Goal: Transaction & Acquisition: Book appointment/travel/reservation

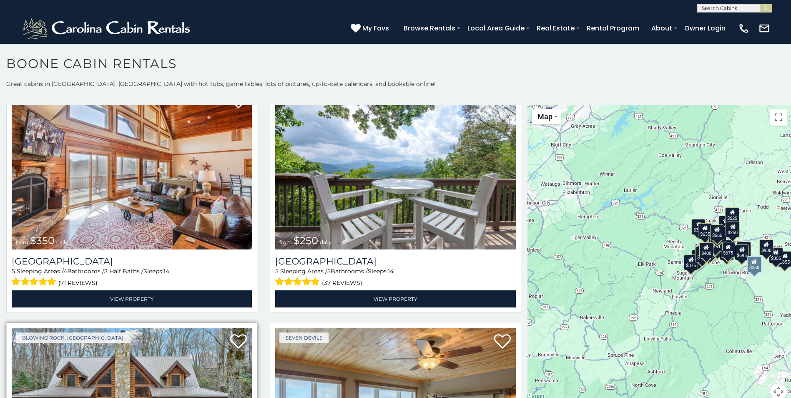
scroll to position [2335, 0]
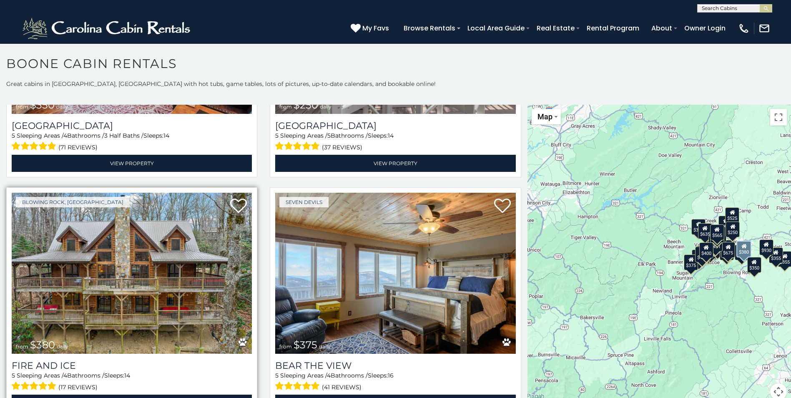
click at [119, 261] on img at bounding box center [132, 273] width 240 height 161
click at [128, 261] on img at bounding box center [132, 273] width 240 height 161
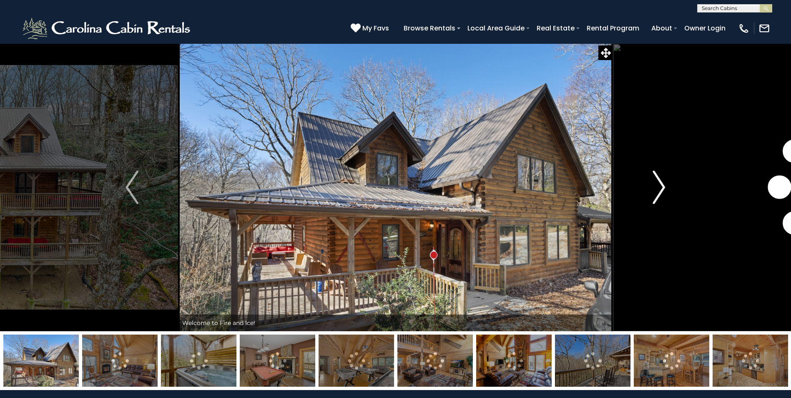
click at [660, 183] on img "Next" at bounding box center [658, 187] width 13 height 33
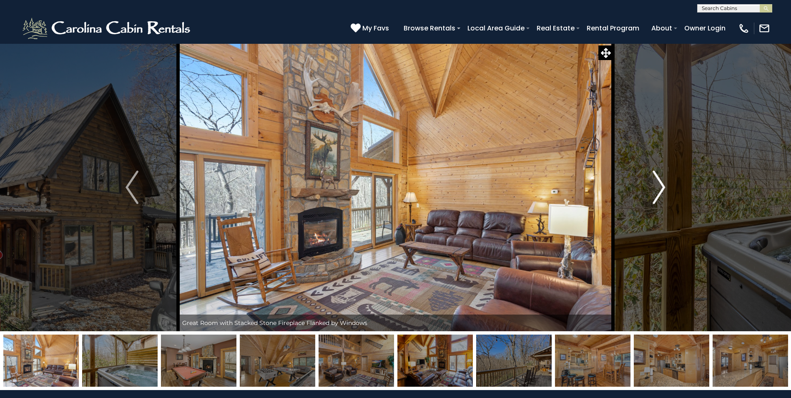
click at [660, 186] on img "Next" at bounding box center [658, 187] width 13 height 33
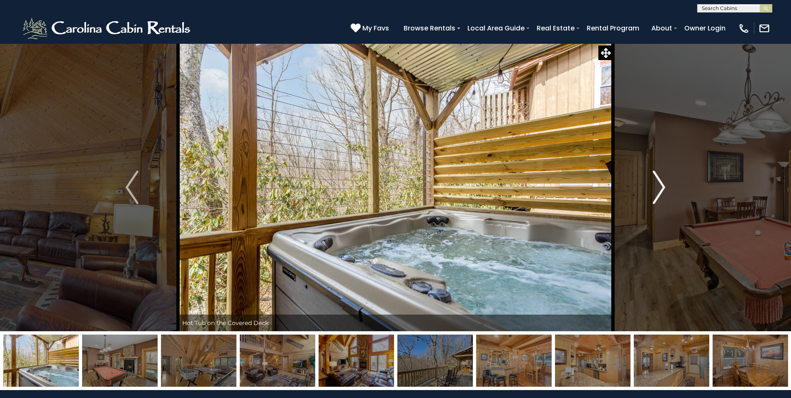
click at [660, 188] on img "Next" at bounding box center [658, 187] width 13 height 33
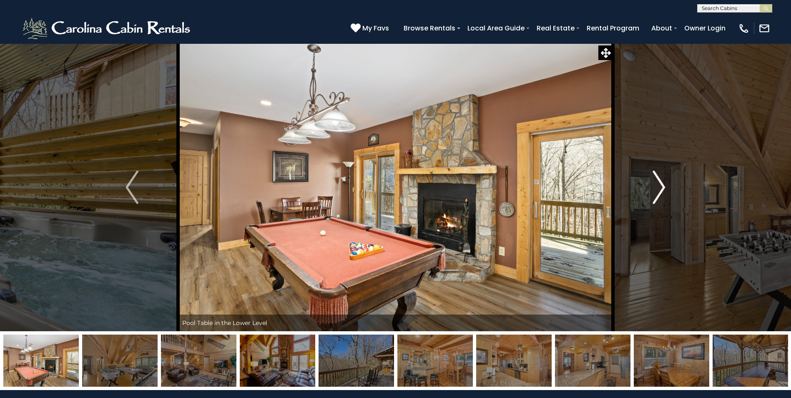
click at [661, 187] on img "Next" at bounding box center [658, 187] width 13 height 33
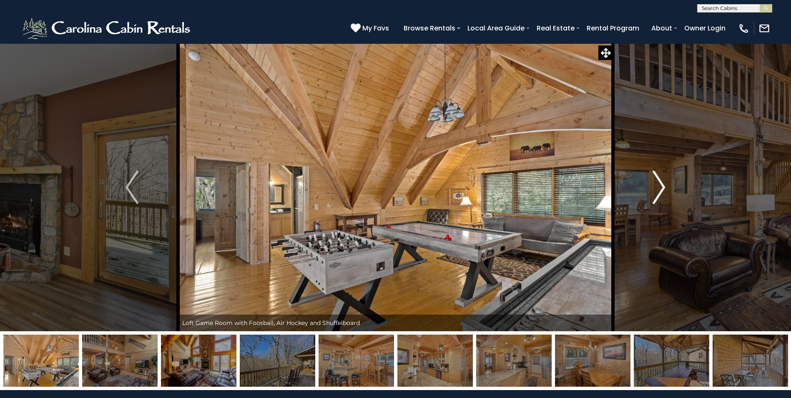
click at [661, 183] on img "Next" at bounding box center [658, 187] width 13 height 33
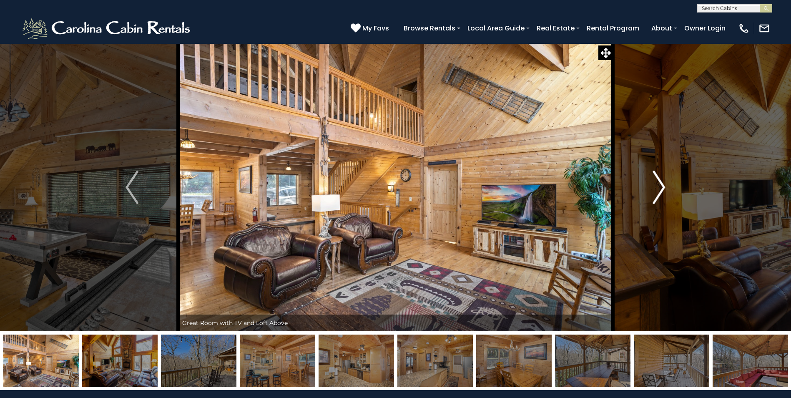
click at [661, 183] on img "Next" at bounding box center [658, 187] width 13 height 33
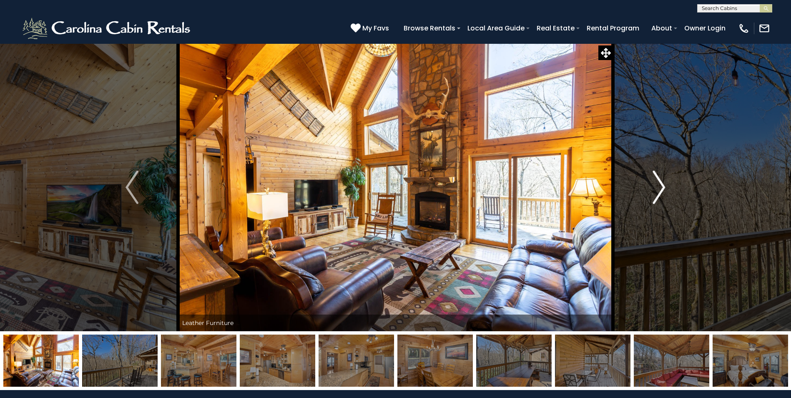
click at [656, 185] on img "Next" at bounding box center [658, 187] width 13 height 33
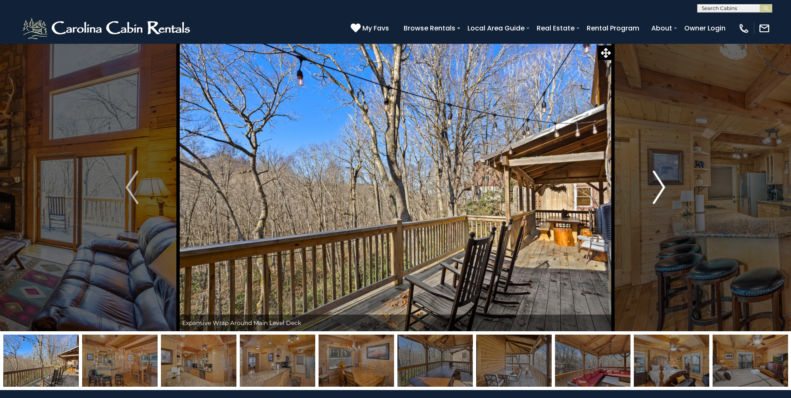
click at [656, 185] on img "Next" at bounding box center [658, 187] width 13 height 33
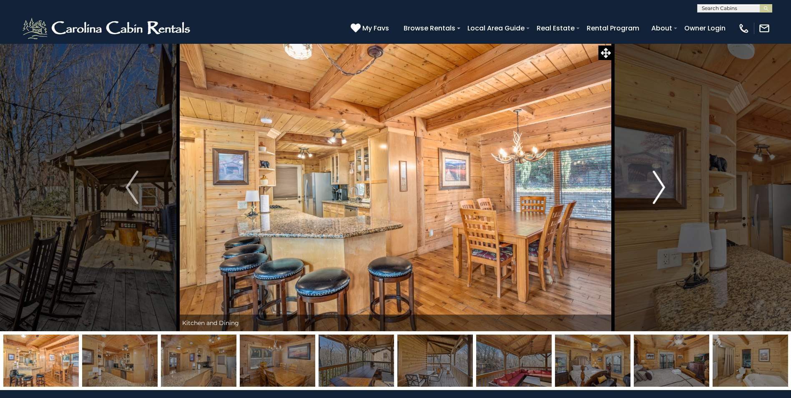
click at [658, 186] on img "Next" at bounding box center [658, 187] width 13 height 33
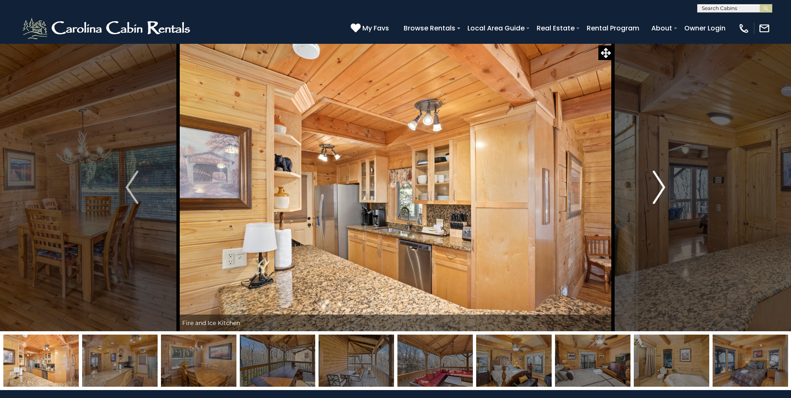
click at [658, 186] on img "Next" at bounding box center [658, 187] width 13 height 33
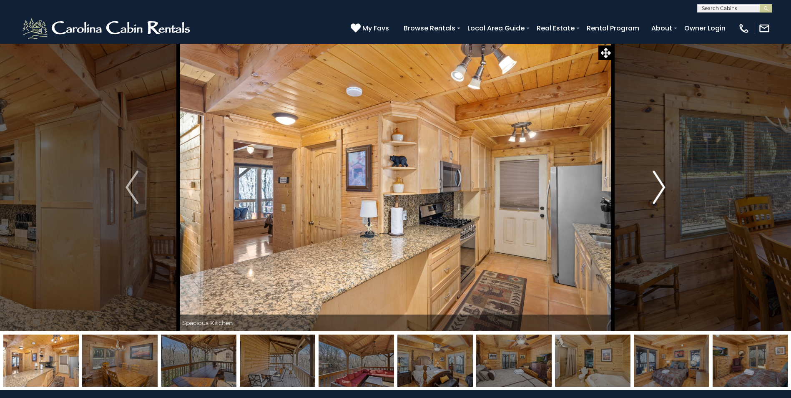
click at [658, 186] on img "Next" at bounding box center [658, 187] width 13 height 33
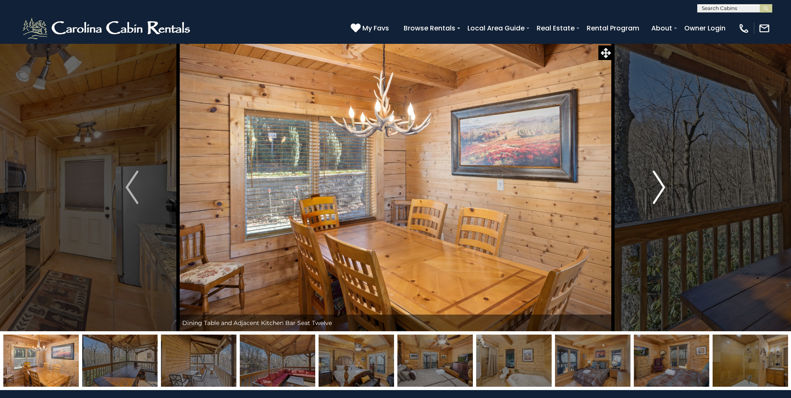
click at [658, 186] on img "Next" at bounding box center [658, 187] width 13 height 33
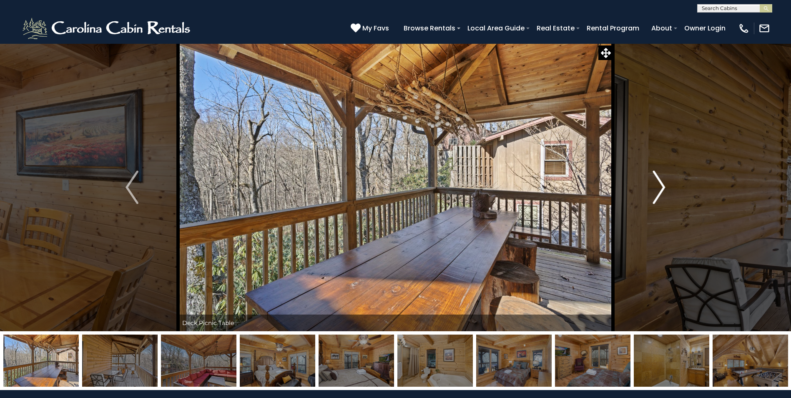
click at [658, 186] on img "Next" at bounding box center [658, 187] width 13 height 33
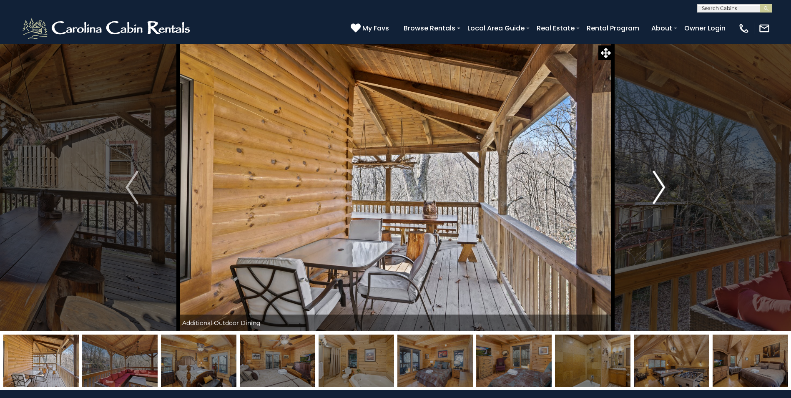
click at [658, 186] on img "Next" at bounding box center [658, 187] width 13 height 33
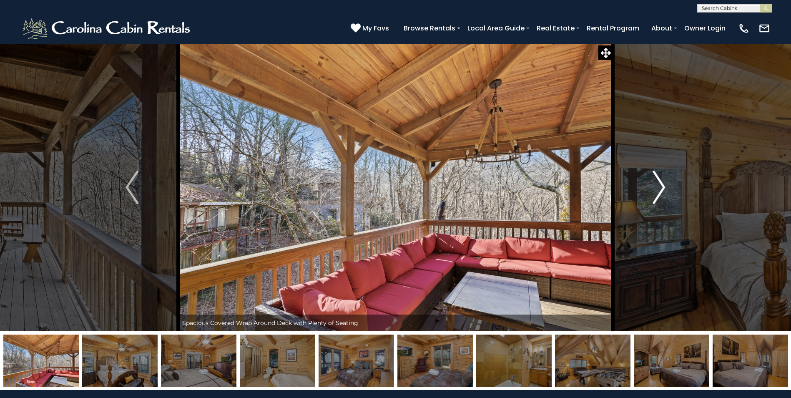
click at [658, 186] on img "Next" at bounding box center [658, 187] width 13 height 33
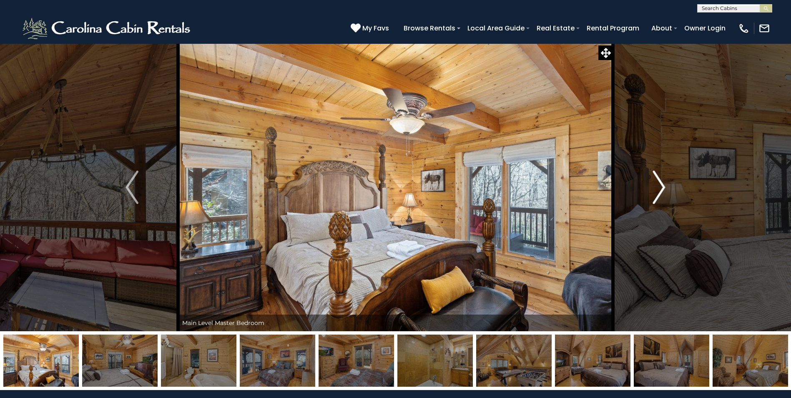
click at [658, 186] on img "Next" at bounding box center [658, 187] width 13 height 33
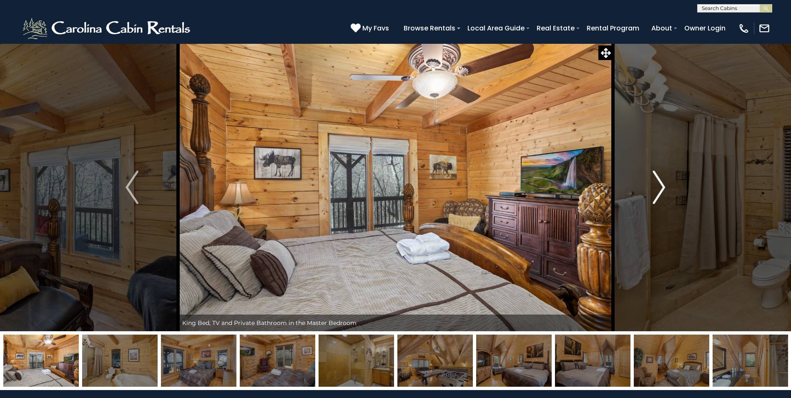
click at [658, 181] on img "Next" at bounding box center [658, 187] width 13 height 33
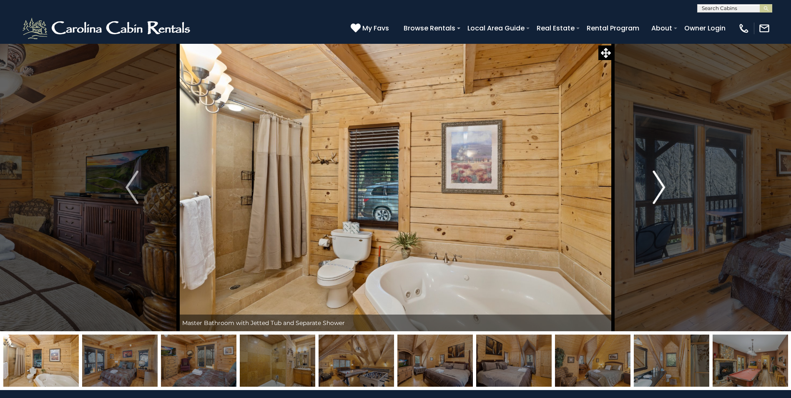
click at [658, 181] on img "Next" at bounding box center [658, 187] width 13 height 33
